Goal: Task Accomplishment & Management: Manage account settings

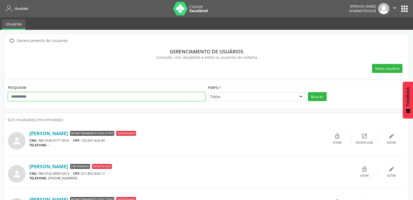
click at [169, 98] on input "text" at bounding box center [106, 96] width 197 height 9
type input "*********"
click at [308, 92] on button "Buscar" at bounding box center [317, 96] width 19 height 9
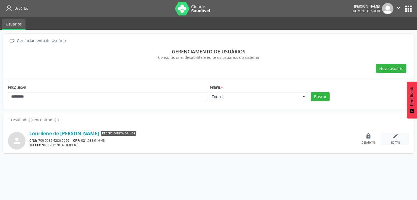
click at [397, 143] on div "Editar" at bounding box center [395, 143] width 9 height 4
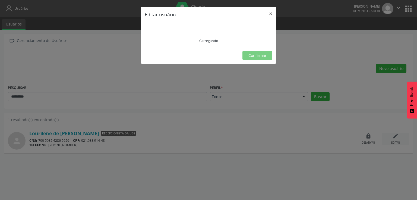
type input "**********"
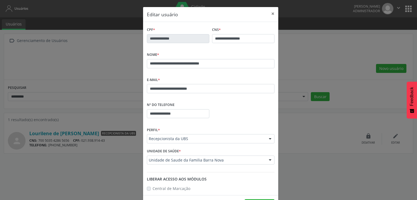
scroll to position [18, 0]
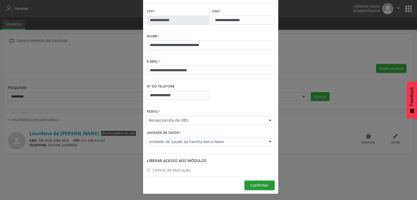
click at [256, 184] on span "Confirmar" at bounding box center [259, 185] width 18 height 5
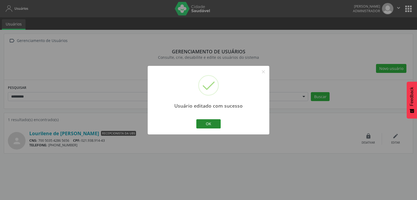
click at [211, 127] on button "OK" at bounding box center [208, 123] width 24 height 9
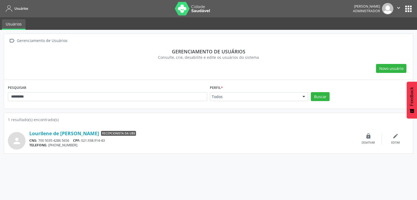
click at [289, 162] on div " Gerenciamento de Usuários Gerenciamento de usuários Consulte, crie, desabilit…" at bounding box center [208, 115] width 417 height 170
click at [399, 7] on icon "" at bounding box center [398, 8] width 6 height 6
click at [380, 33] on link "Sair" at bounding box center [384, 33] width 37 height 8
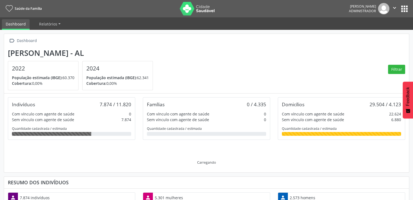
scroll to position [89, 135]
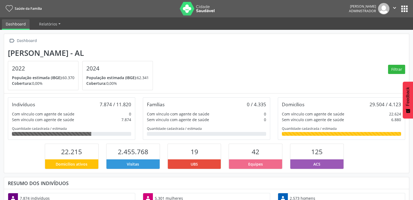
click at [401, 9] on button "apps" at bounding box center [403, 8] width 9 height 9
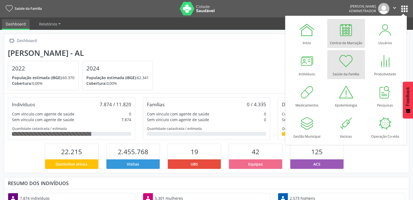
click at [348, 31] on div at bounding box center [345, 30] width 16 height 16
